Goal: Task Accomplishment & Management: Use online tool/utility

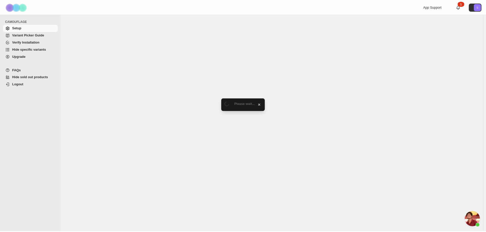
scroll to position [286, 0]
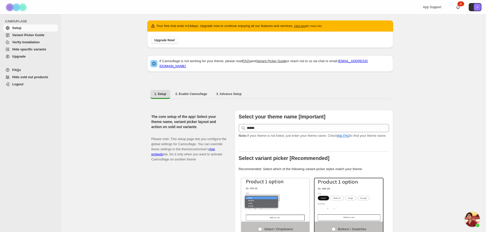
click at [28, 48] on span "Hide specific variants" at bounding box center [29, 49] width 34 height 4
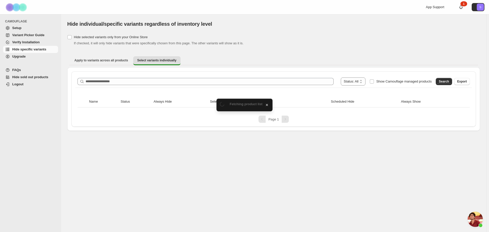
scroll to position [287, 0]
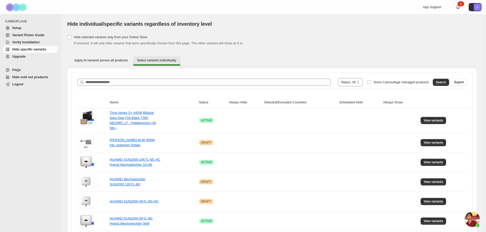
click at [151, 63] on button "Select variants individually" at bounding box center [156, 60] width 47 height 9
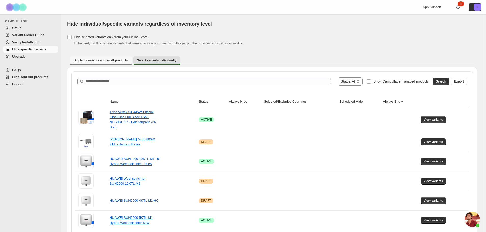
click at [95, 60] on span "Apply to variants across all products" at bounding box center [101, 60] width 54 height 4
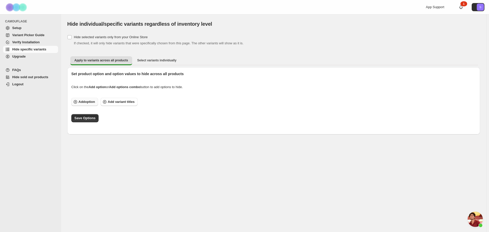
click at [85, 101] on span "Add option" at bounding box center [86, 101] width 17 height 5
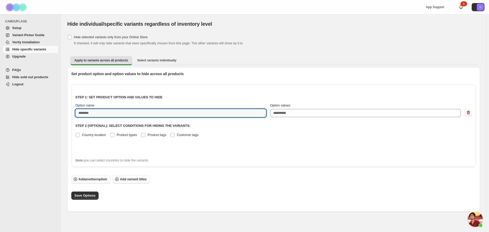
click at [108, 113] on input "Option name" at bounding box center [170, 113] width 191 height 8
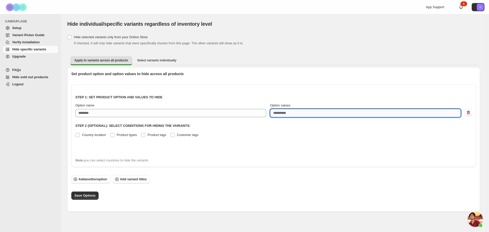
click at [316, 115] on textarea "Option values" at bounding box center [365, 113] width 191 height 8
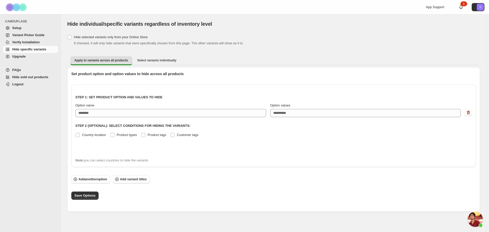
drag, startPoint x: 365, startPoint y: 52, endPoint x: 370, endPoint y: 50, distance: 5.9
click at [365, 52] on div "Hide selected variants only from your Online Store If checked, it will only hid…" at bounding box center [273, 123] width 413 height 178
click at [21, 27] on span "Setup" at bounding box center [34, 27] width 45 height 5
